Goal: Navigation & Orientation: Find specific page/section

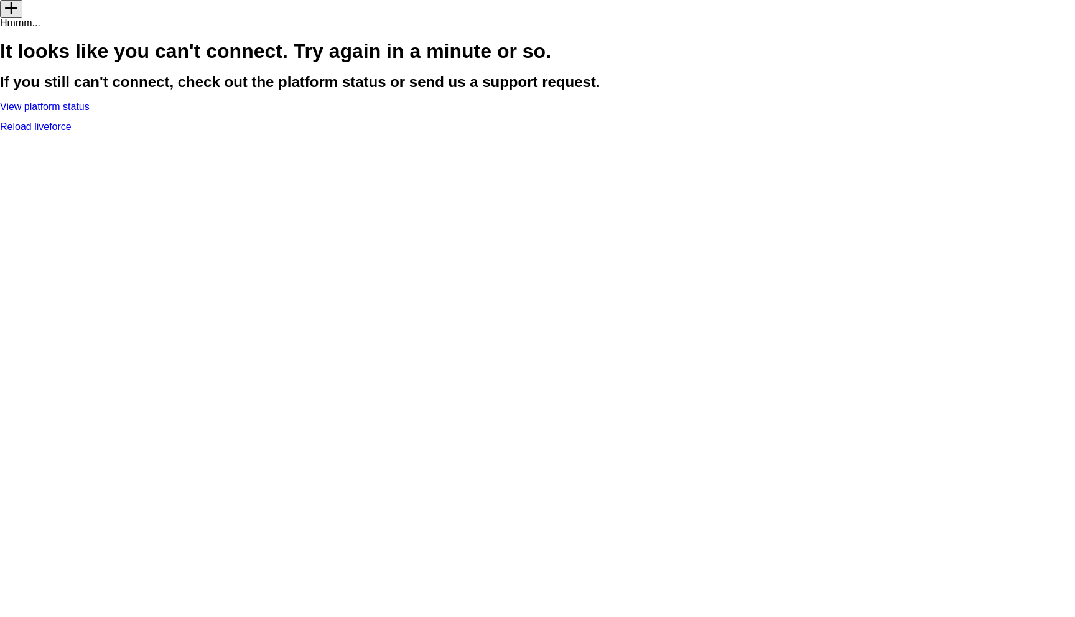
click at [72, 132] on link "Reload liveforce" at bounding box center [36, 126] width 72 height 11
click at [90, 112] on link "View platform status" at bounding box center [45, 106] width 90 height 11
